Goal: Transaction & Acquisition: Purchase product/service

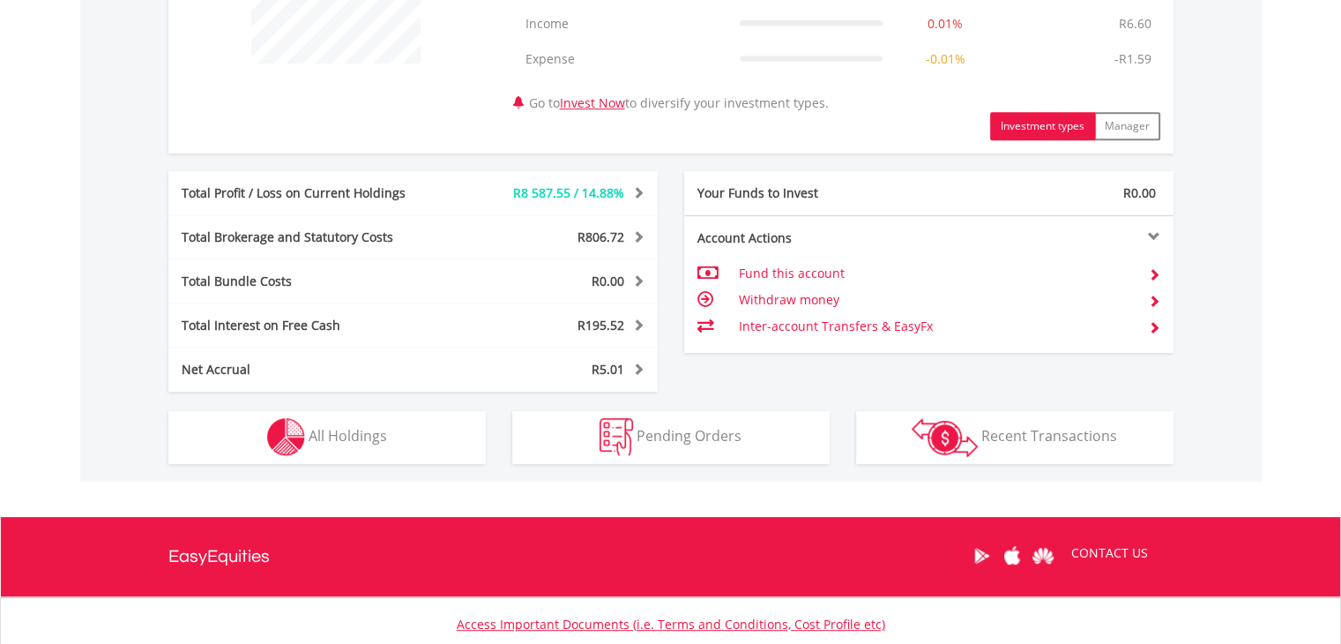
scroll to position [794, 0]
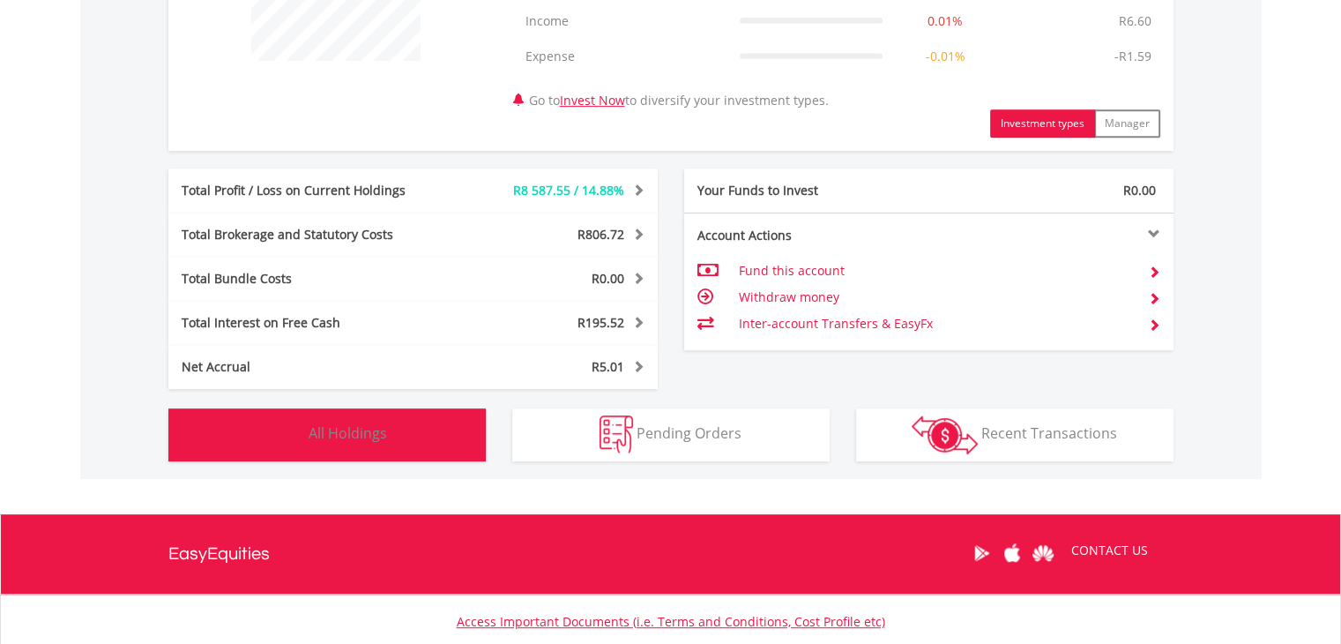
click at [420, 427] on button "Holdings All Holdings" at bounding box center [326, 434] width 317 height 53
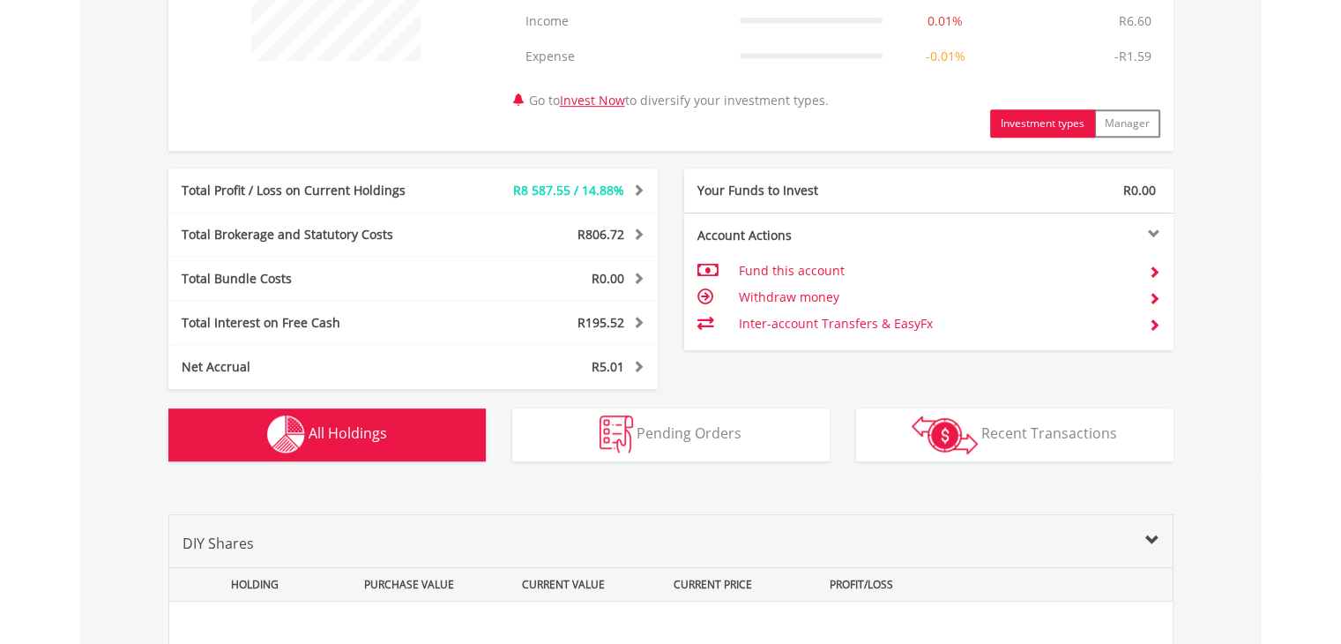
scroll to position [1306, 0]
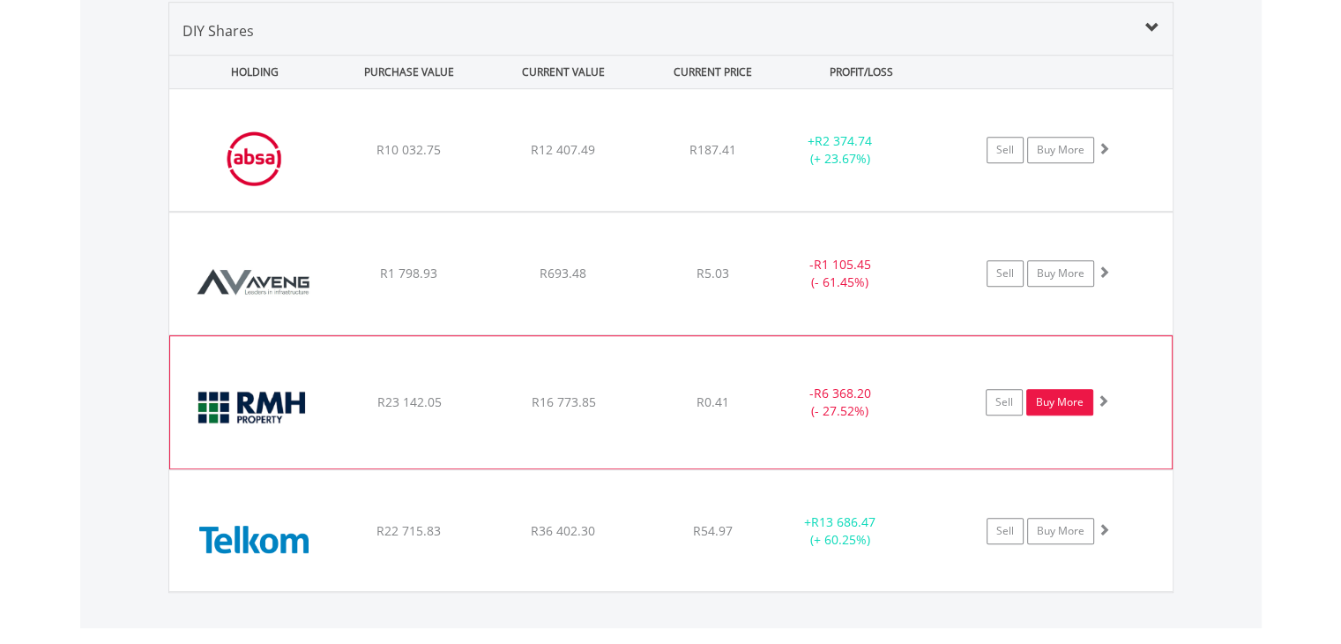
click at [1078, 403] on link "Buy More" at bounding box center [1059, 402] width 67 height 26
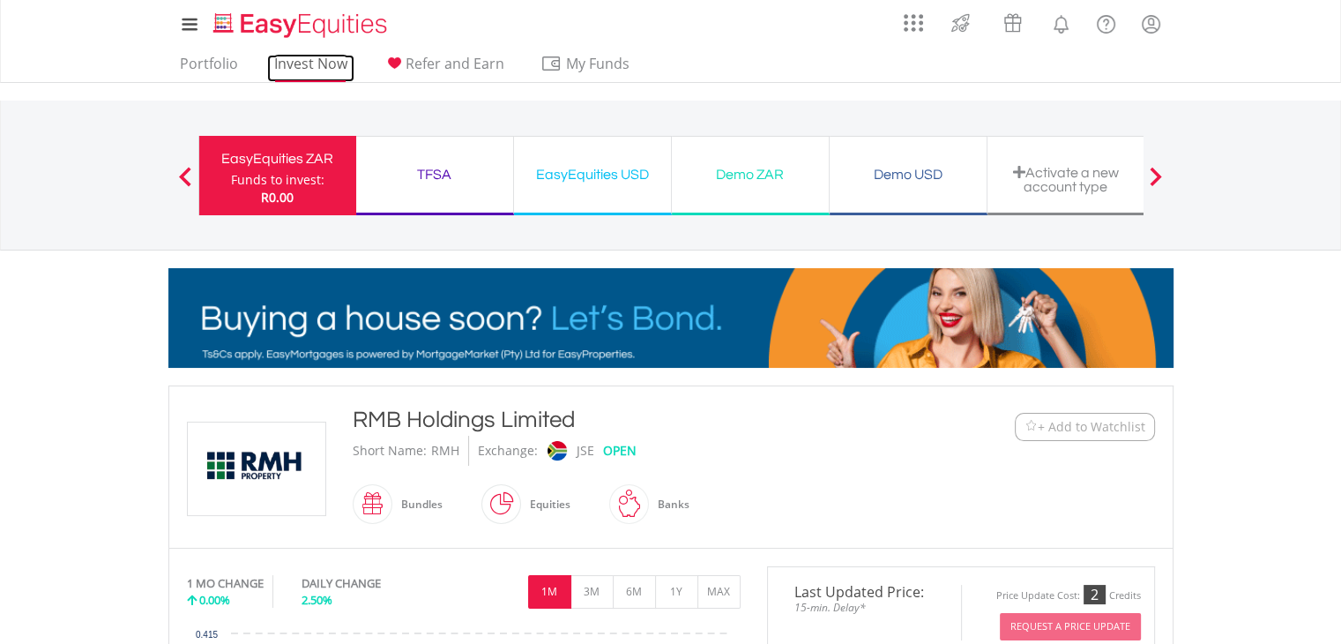
click at [297, 60] on link "Invest Now" at bounding box center [310, 68] width 87 height 27
